Goal: Obtain resource: Download file/media

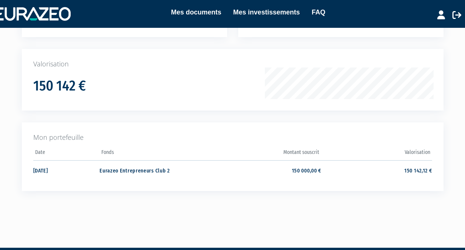
scroll to position [97, 0]
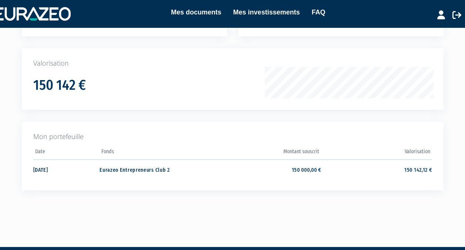
click at [163, 170] on td "Eurazeo Entrepreneurs Club 2" at bounding box center [155, 169] width 111 height 20
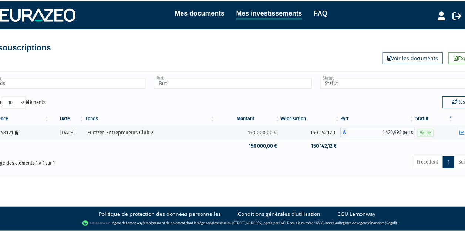
scroll to position [0, 20]
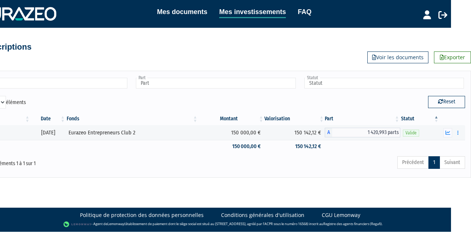
click at [459, 131] on button "button" at bounding box center [458, 132] width 9 height 9
click at [446, 146] on link "Documents" at bounding box center [441, 146] width 37 height 12
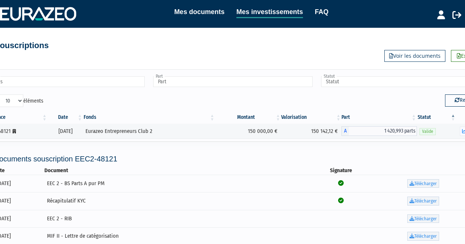
scroll to position [0, 0]
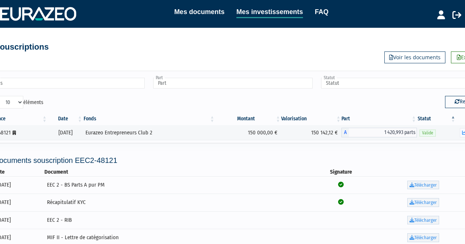
click at [398, 56] on link "Voir les documents" at bounding box center [415, 57] width 61 height 12
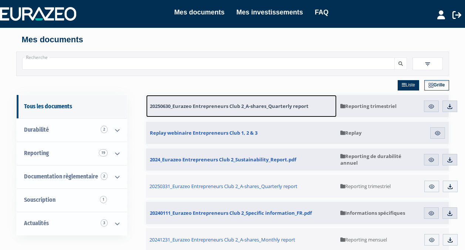
click at [210, 104] on span "20250630_Eurazeo Entrepreneurs Club 2_A-shares_Quarterly report" at bounding box center [229, 106] width 159 height 7
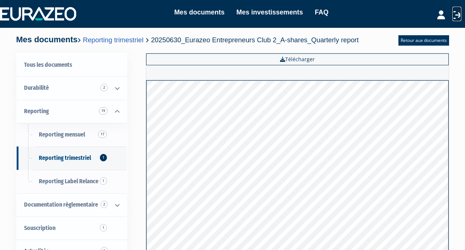
click at [455, 16] on icon at bounding box center [457, 14] width 9 height 9
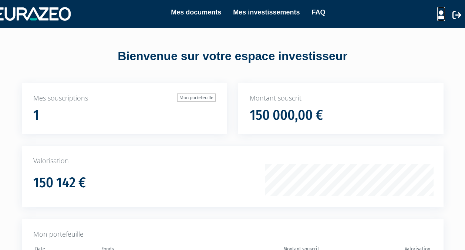
click at [439, 18] on icon at bounding box center [442, 14] width 8 height 9
click at [357, 74] on div "Bienvenue sur votre espace investisseur Mes souscriptions Mon portefeuille 1 Mo…" at bounding box center [232, 171] width 465 height 286
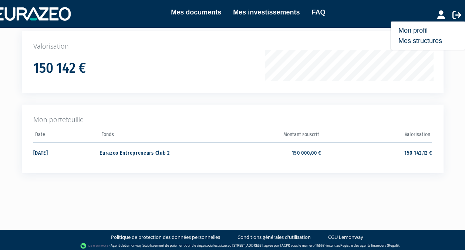
scroll to position [115, 0]
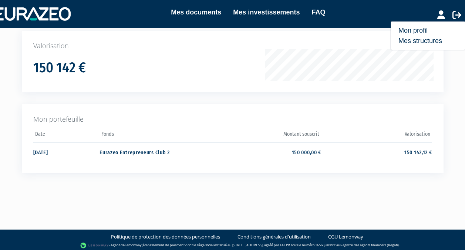
click at [117, 150] on td "Eurazeo Entrepreneurs Club 2" at bounding box center [155, 152] width 111 height 20
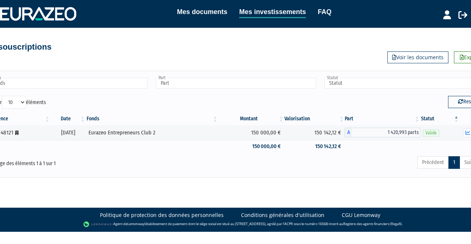
click at [399, 59] on link "Voir les documents" at bounding box center [417, 57] width 61 height 12
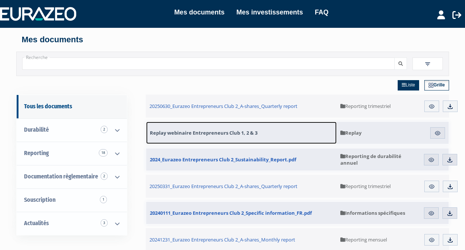
click at [228, 133] on span "Replay webinaire Entrepreneurs Club 1, 2 & 3" at bounding box center [204, 132] width 108 height 7
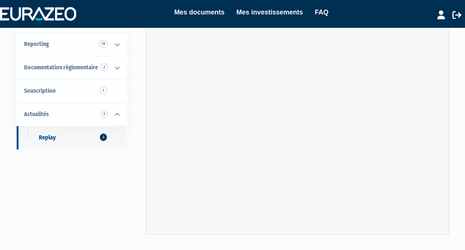
scroll to position [66, 0]
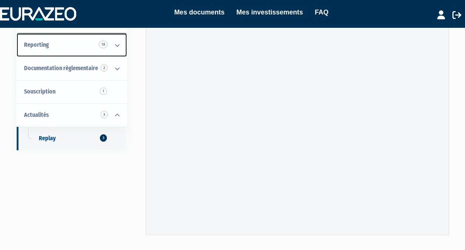
click at [34, 44] on span "Reporting 18" at bounding box center [36, 44] width 25 height 7
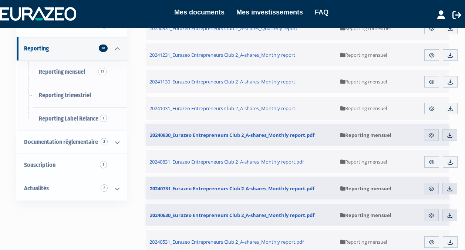
scroll to position [106, 0]
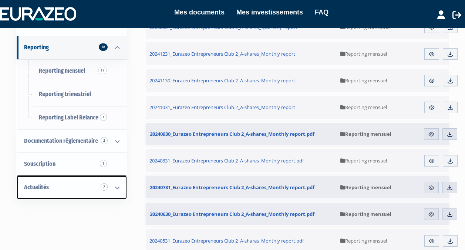
click at [66, 190] on link "Actualités 2" at bounding box center [72, 186] width 110 height 23
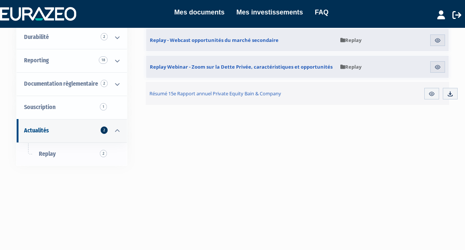
scroll to position [96, 0]
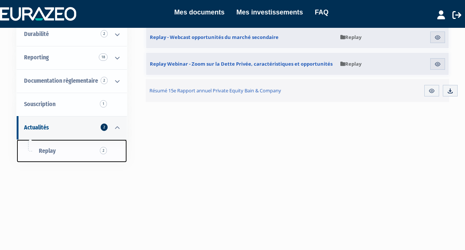
click at [53, 154] on link "Replay 2" at bounding box center [72, 150] width 110 height 23
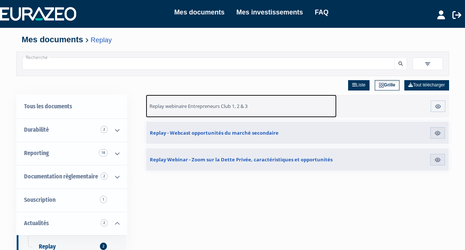
click at [185, 101] on link "Replay webinaire Entrepreneurs Club 1, 2 & 3" at bounding box center [241, 105] width 191 height 23
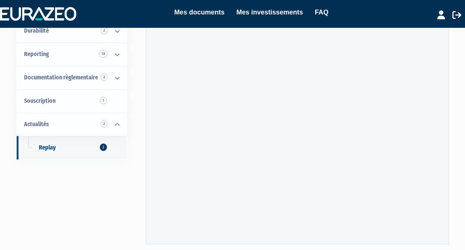
scroll to position [133, 0]
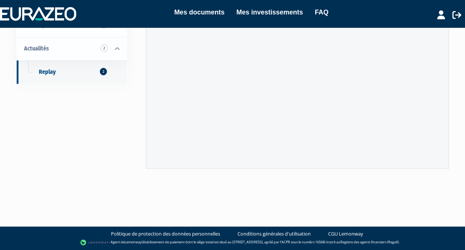
click at [114, 121] on div "Tous les documents Durabilité 2 Informations spécifiques 1 Reporting de durabil…" at bounding box center [233, 49] width 422 height 258
